Goal: Task Accomplishment & Management: Manage account settings

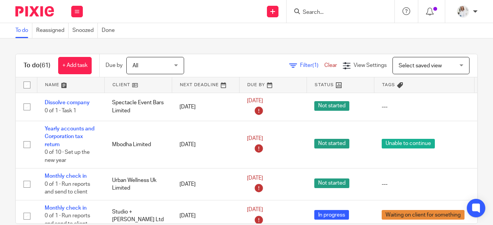
click at [310, 10] on input "Search" at bounding box center [336, 12] width 69 height 7
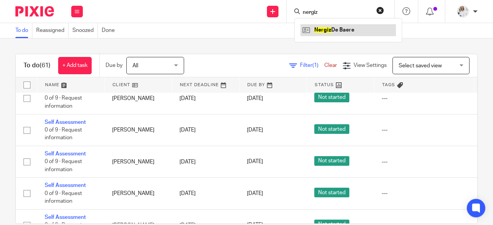
type input "nergiz"
click at [326, 32] on link at bounding box center [347, 30] width 95 height 12
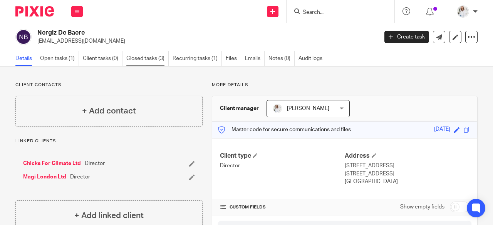
click at [157, 61] on link "Closed tasks (3)" at bounding box center [147, 58] width 42 height 15
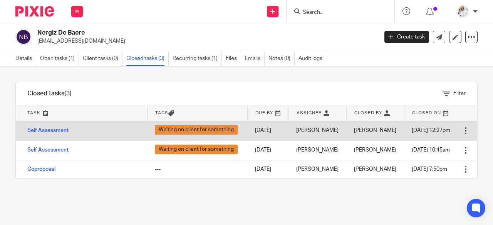
click at [462, 127] on div at bounding box center [466, 131] width 8 height 8
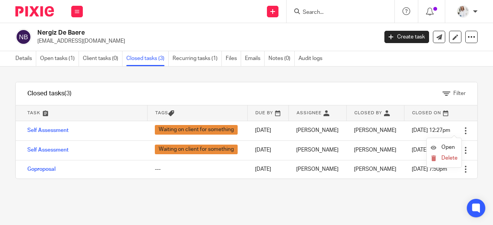
click at [333, 5] on div at bounding box center [340, 11] width 108 height 23
click at [54, 60] on link "Open tasks (1)" at bounding box center [59, 58] width 39 height 15
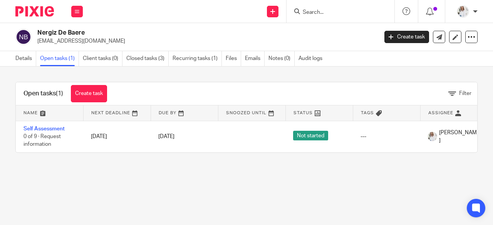
scroll to position [0, 89]
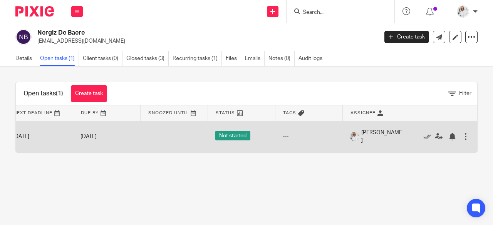
click at [462, 138] on div at bounding box center [466, 137] width 8 height 8
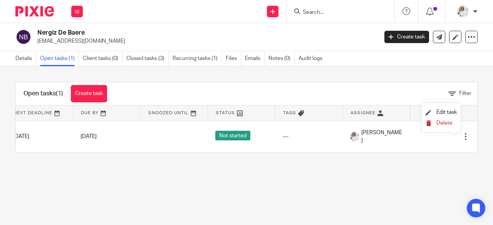
click at [438, 125] on span "Delete" at bounding box center [444, 122] width 16 height 5
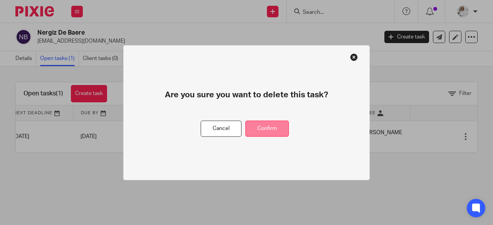
click at [274, 127] on button "Confirm" at bounding box center [266, 128] width 43 height 17
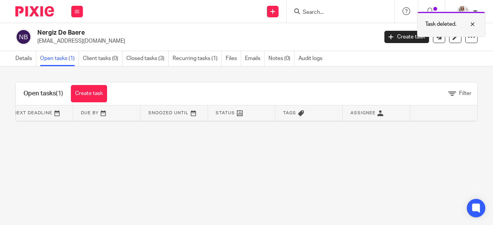
click at [465, 35] on div "Task deleted." at bounding box center [451, 24] width 68 height 25
click at [467, 37] on icon at bounding box center [471, 37] width 8 height 8
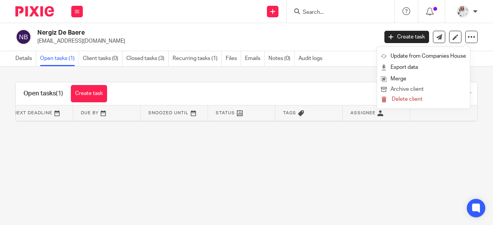
click at [413, 89] on button "Archive client" at bounding box center [423, 90] width 85 height 10
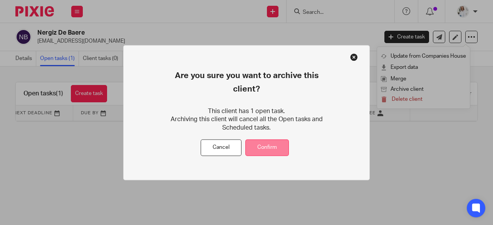
click at [248, 147] on button "Confirm" at bounding box center [266, 147] width 43 height 17
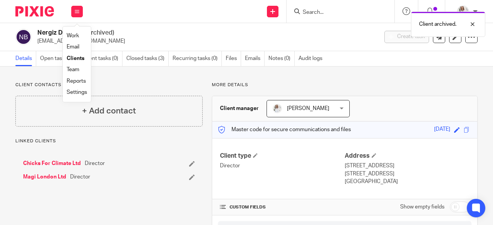
click at [75, 37] on link "Work" at bounding box center [73, 35] width 12 height 5
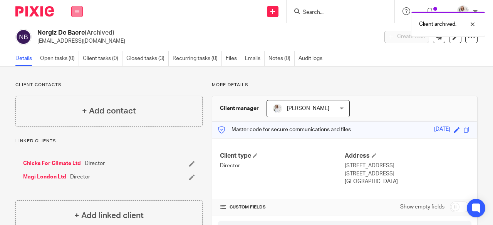
click at [78, 10] on icon at bounding box center [77, 11] width 5 height 5
click at [77, 35] on link "Work" at bounding box center [73, 35] width 12 height 5
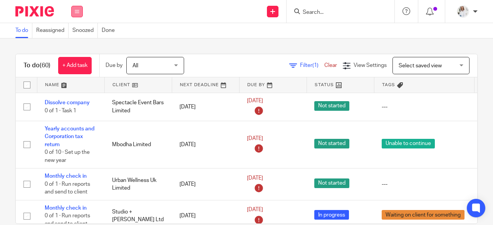
click at [74, 12] on button at bounding box center [77, 12] width 12 height 12
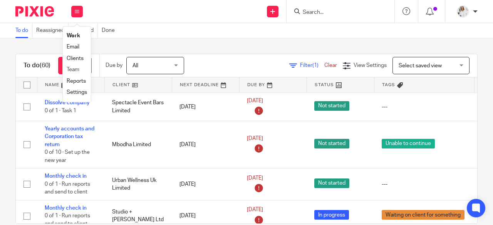
click at [74, 74] on li "Team" at bounding box center [77, 69] width 20 height 11
click at [72, 68] on link "Team" at bounding box center [73, 69] width 13 height 5
